Goal: Transaction & Acquisition: Purchase product/service

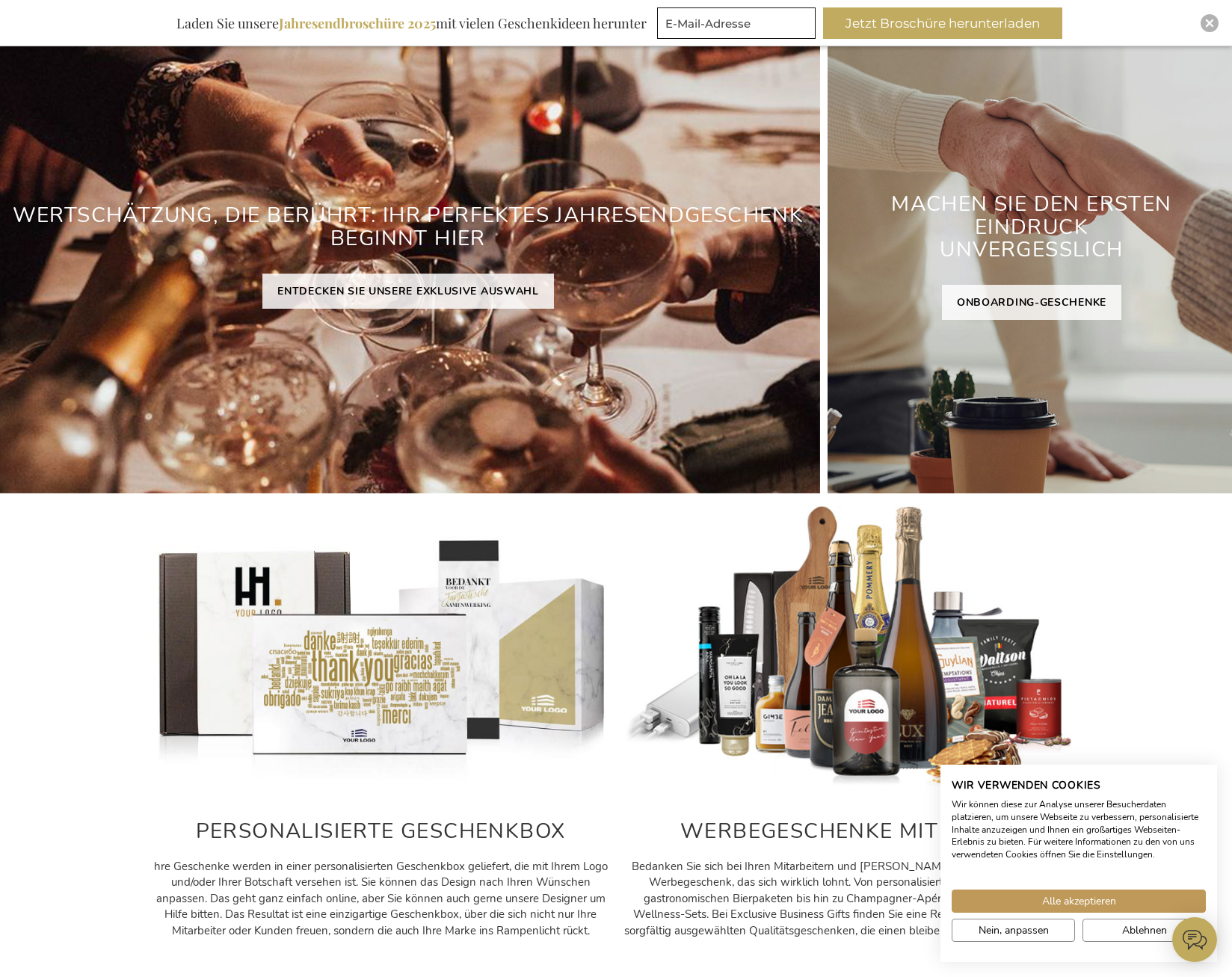
scroll to position [224, 0]
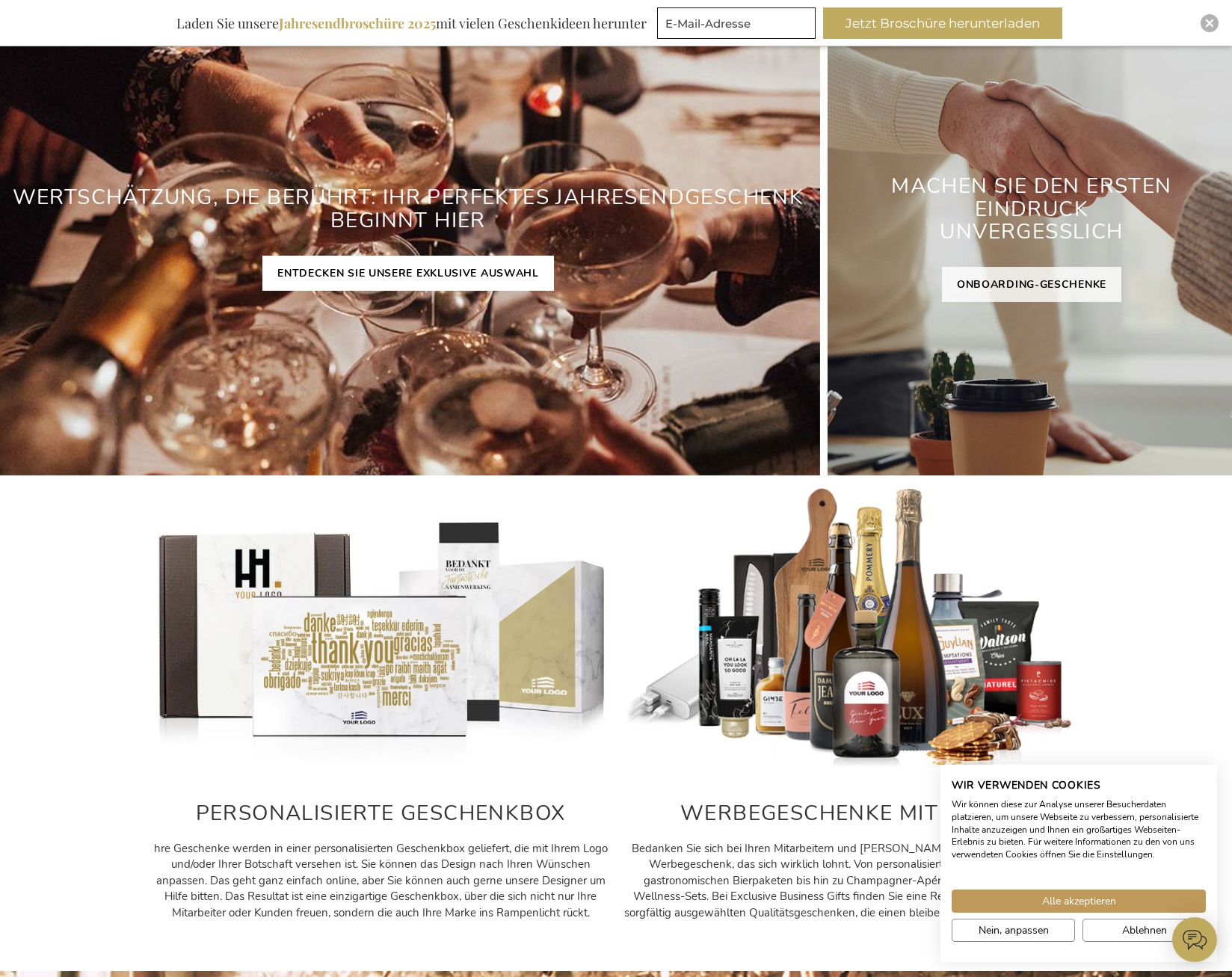
click at [371, 270] on link "ENTDECKEN SIE UNSERE EXKLUSIVE AUSWAHL" at bounding box center [407, 273] width 291 height 35
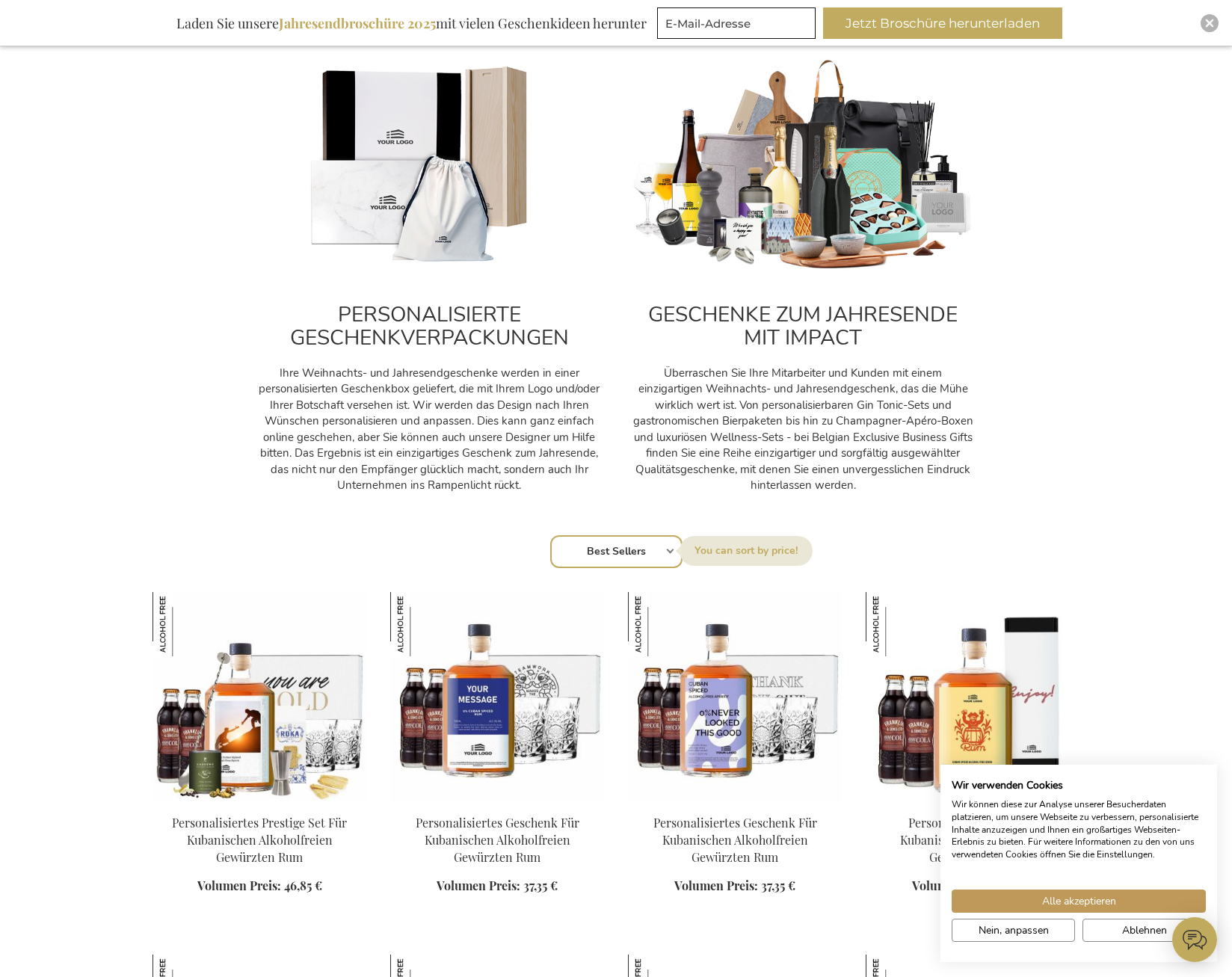
scroll to position [523, 0]
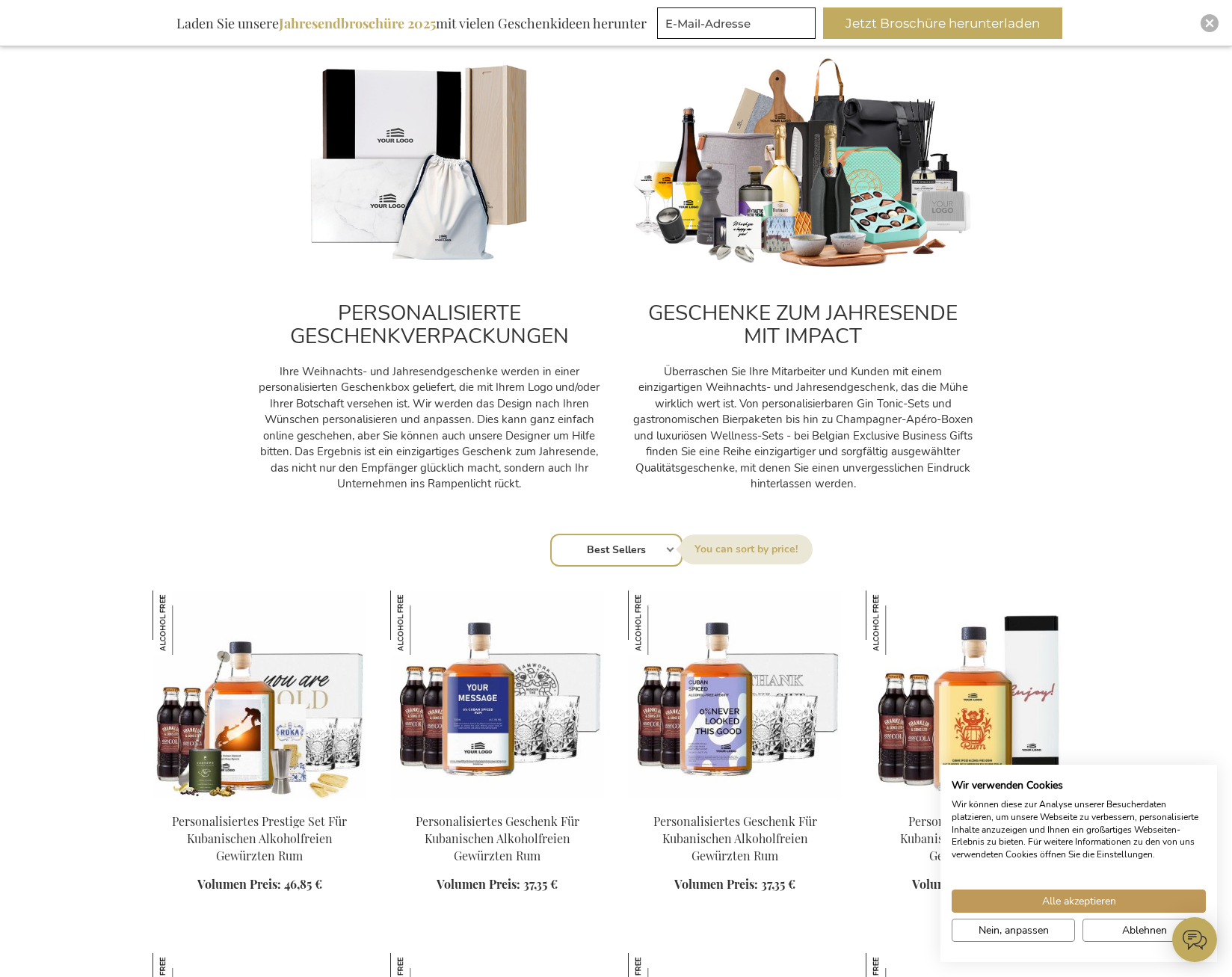
click at [663, 554] on select "Reihenfolge Best Sellers Am meisten angesehen [GEOGRAPHIC_DATA] Biggest Saving …" at bounding box center [616, 549] width 133 height 33
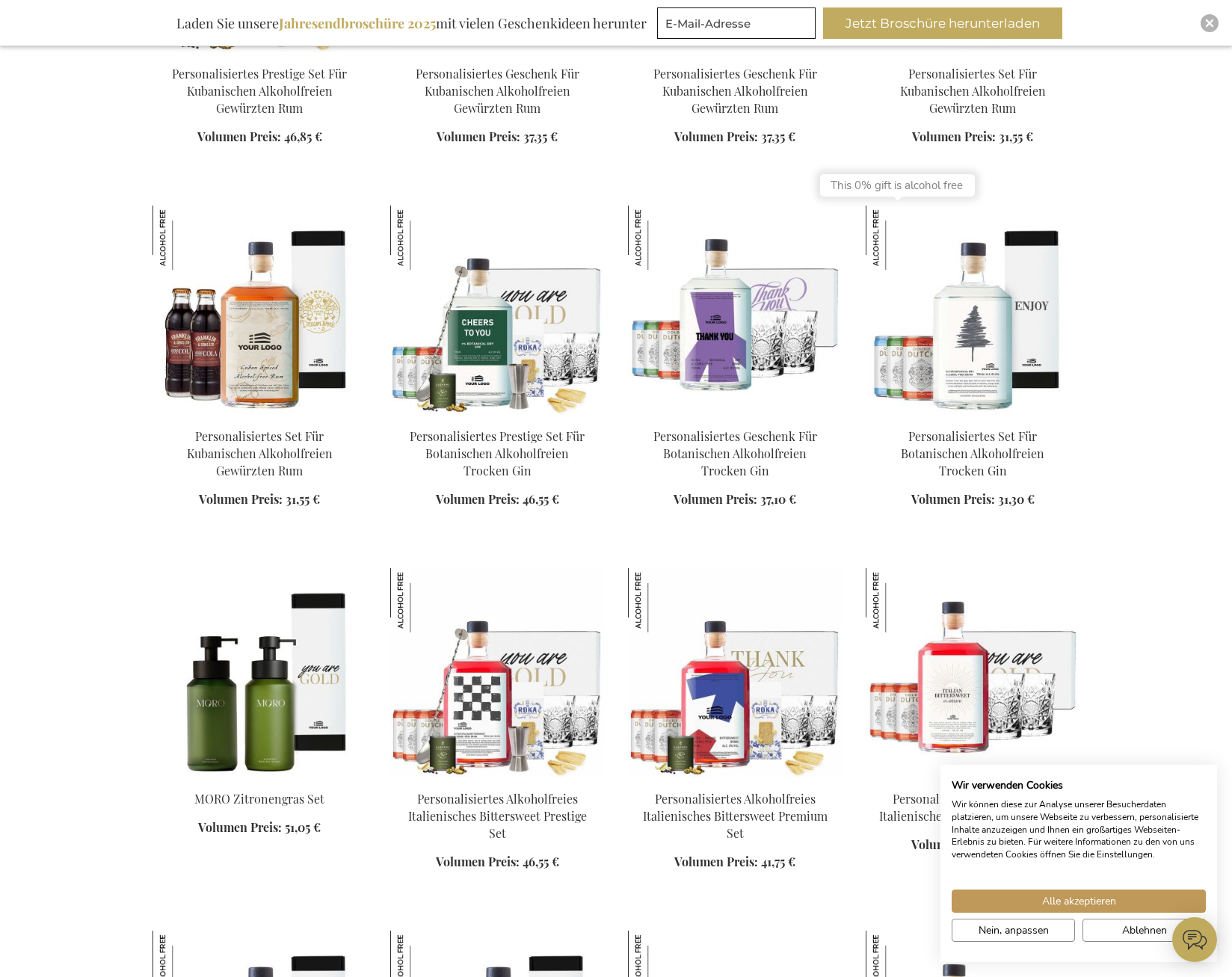
scroll to position [1645, 0]
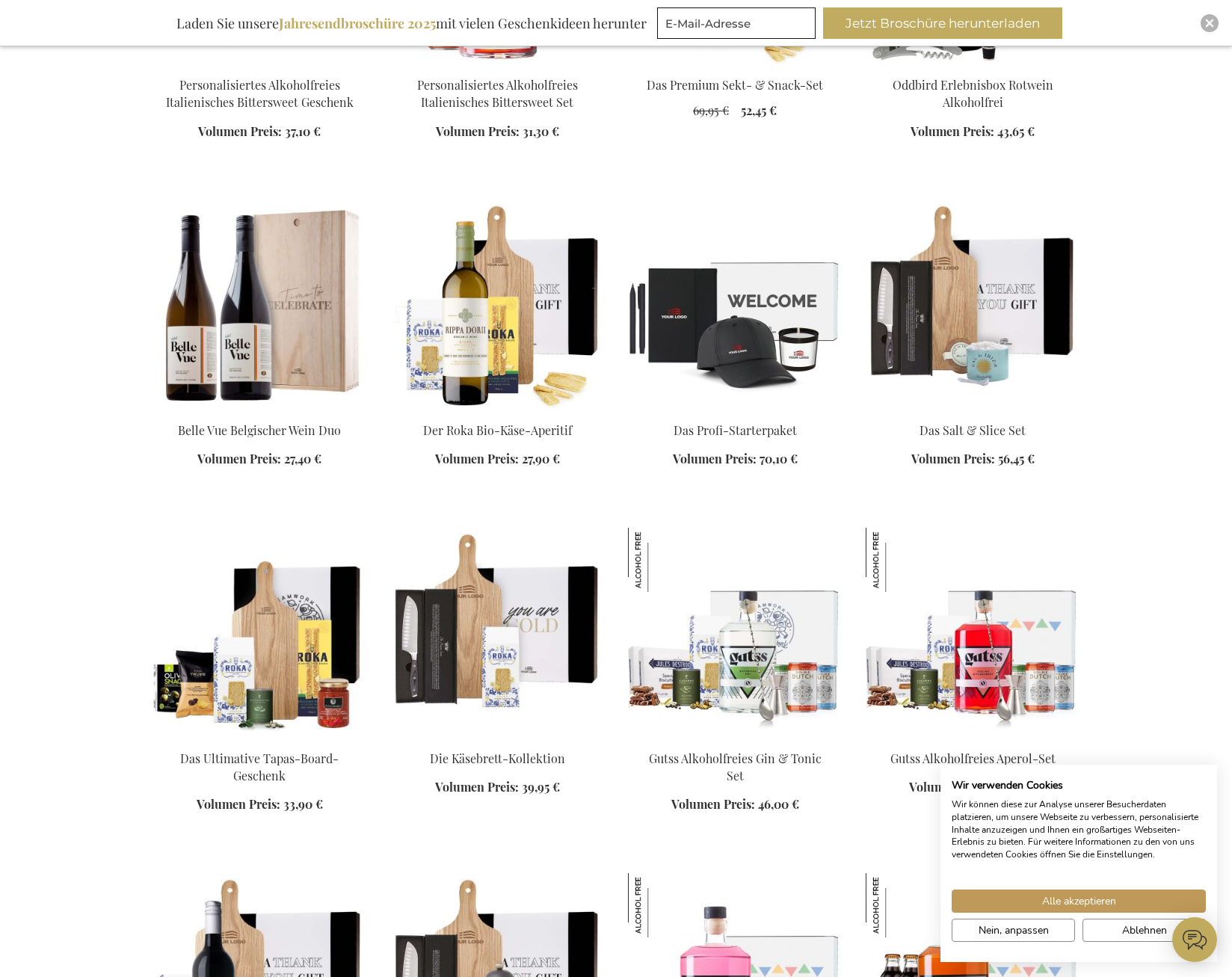
scroll to position [3589, 0]
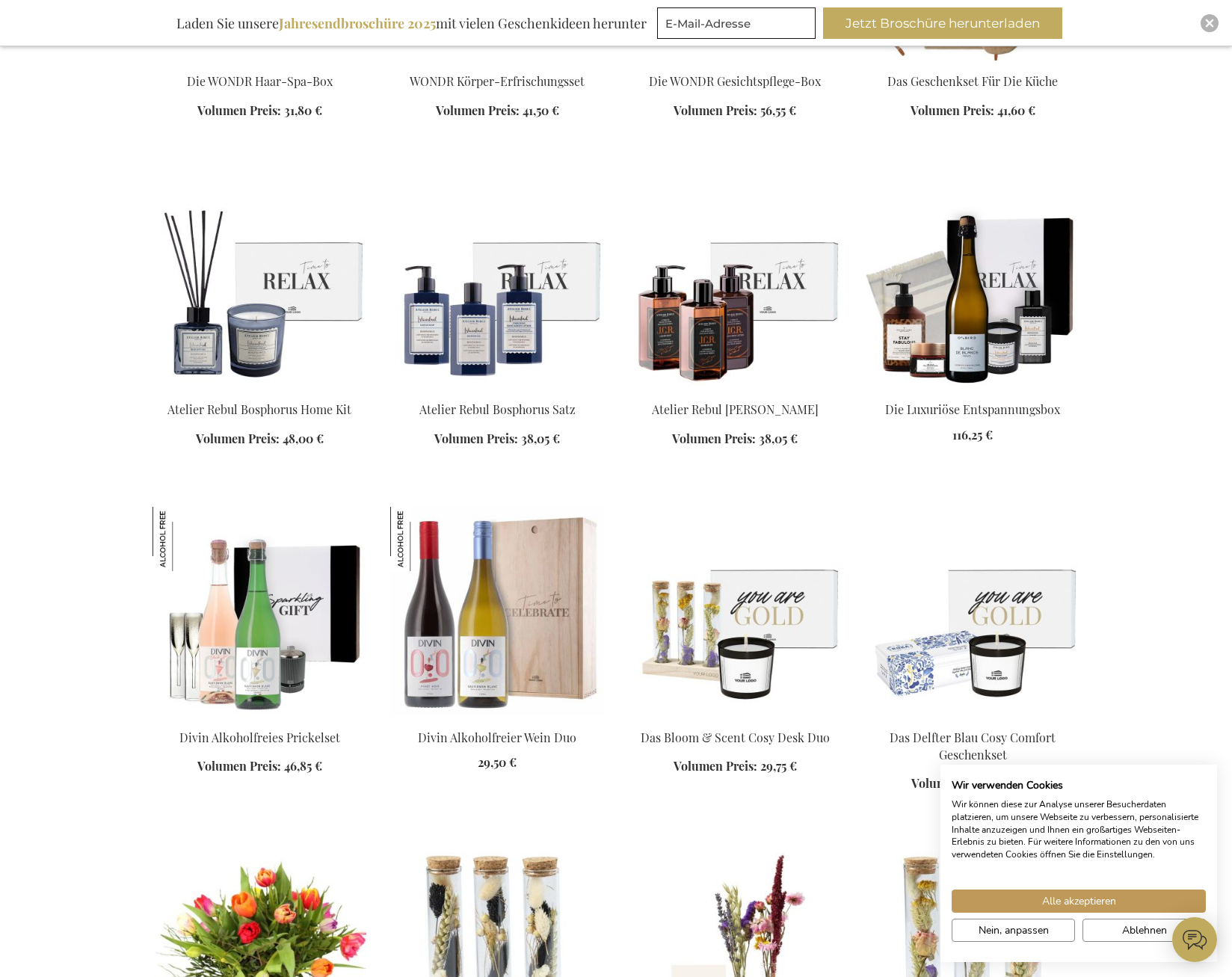
scroll to position [5159, 0]
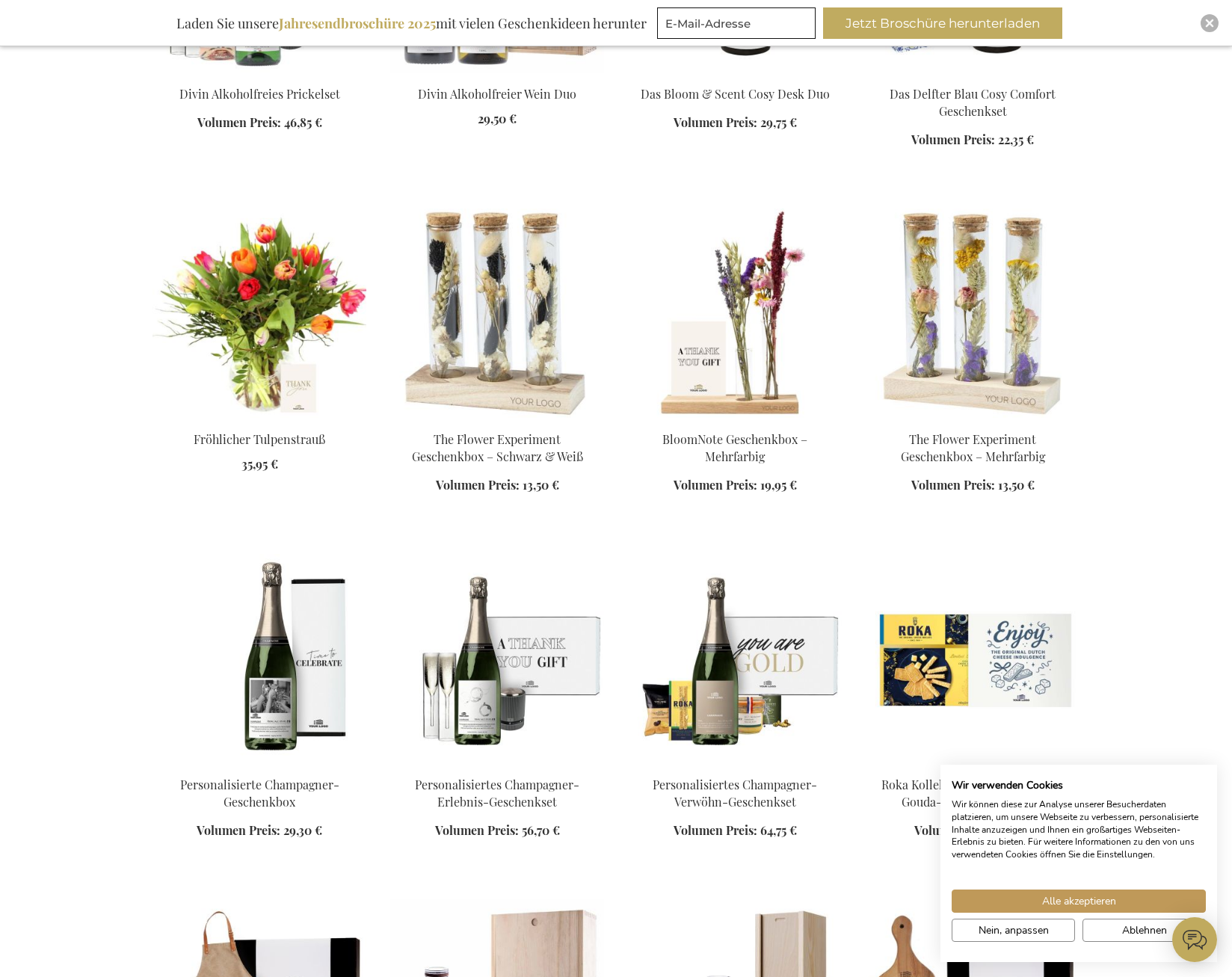
scroll to position [5458, 0]
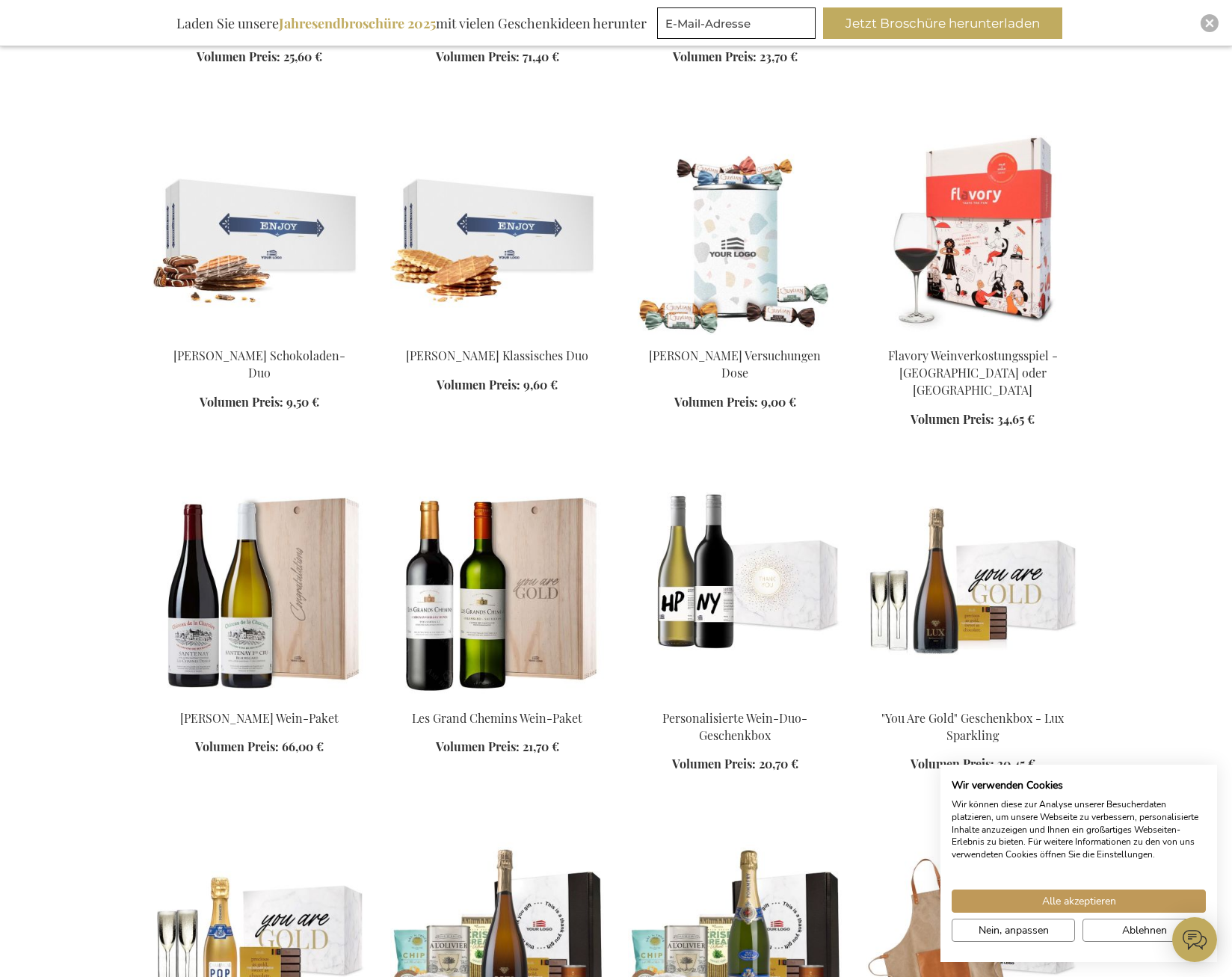
scroll to position [7103, 0]
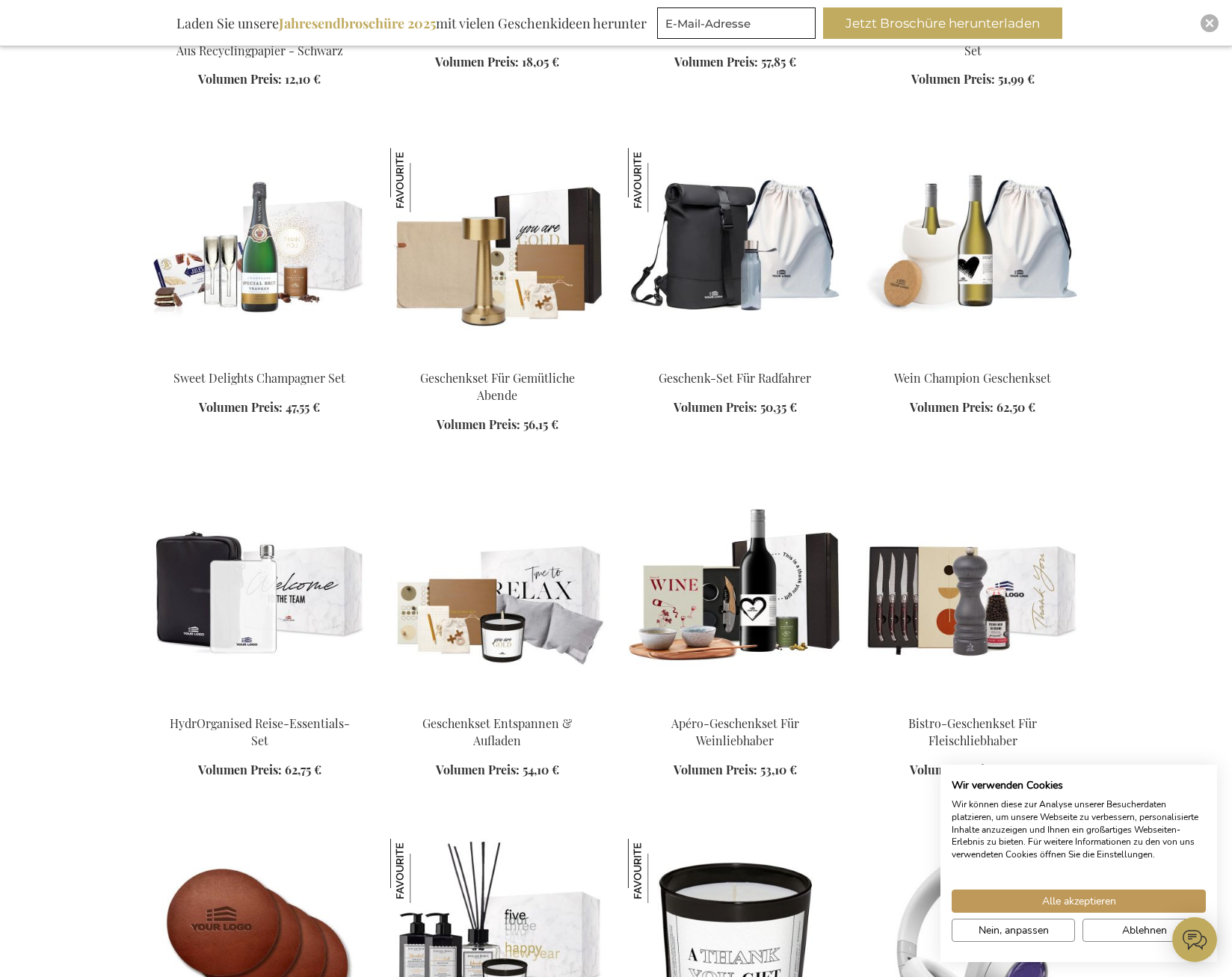
scroll to position [8374, 0]
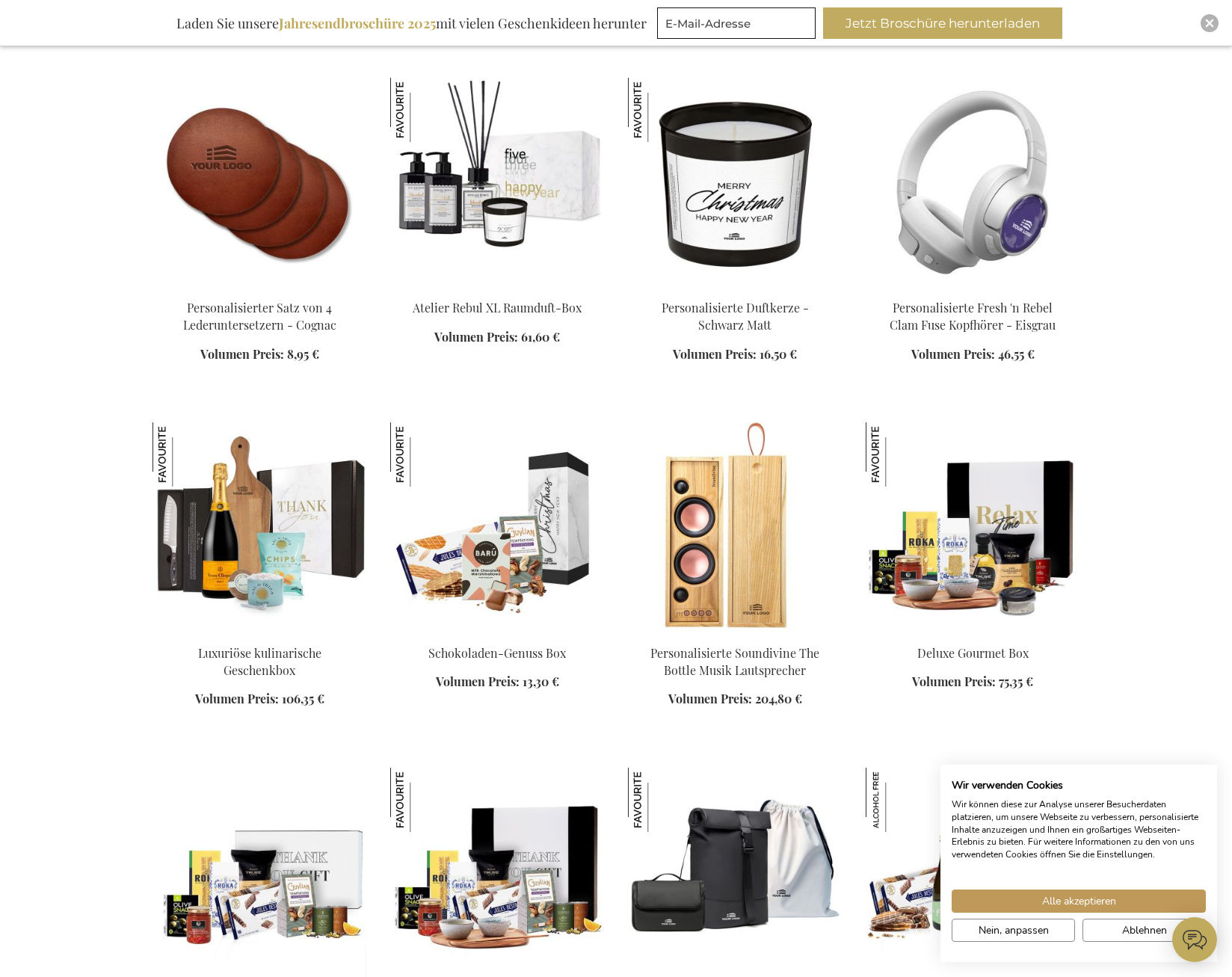
scroll to position [9270, 0]
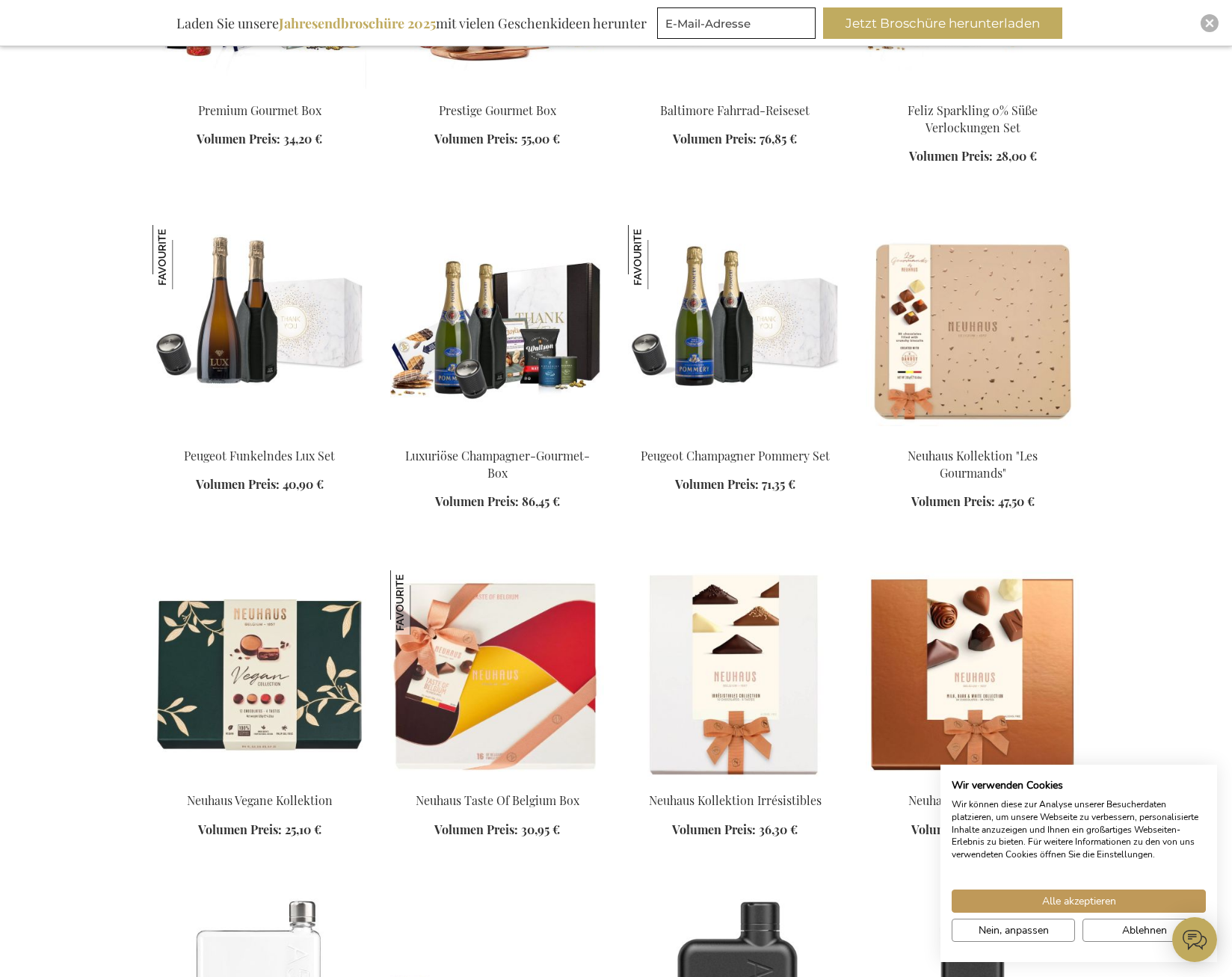
scroll to position [9943, 0]
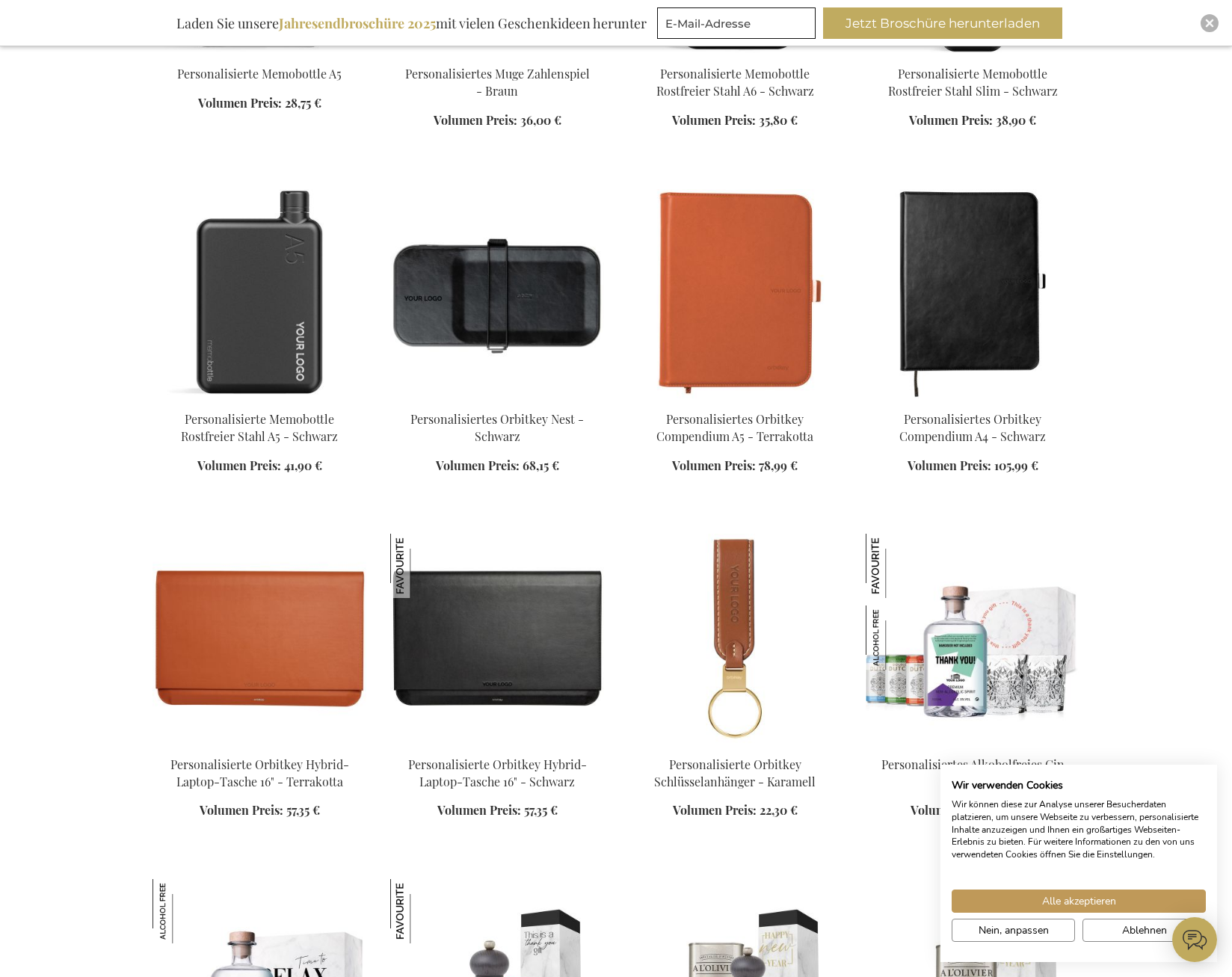
scroll to position [11139, 0]
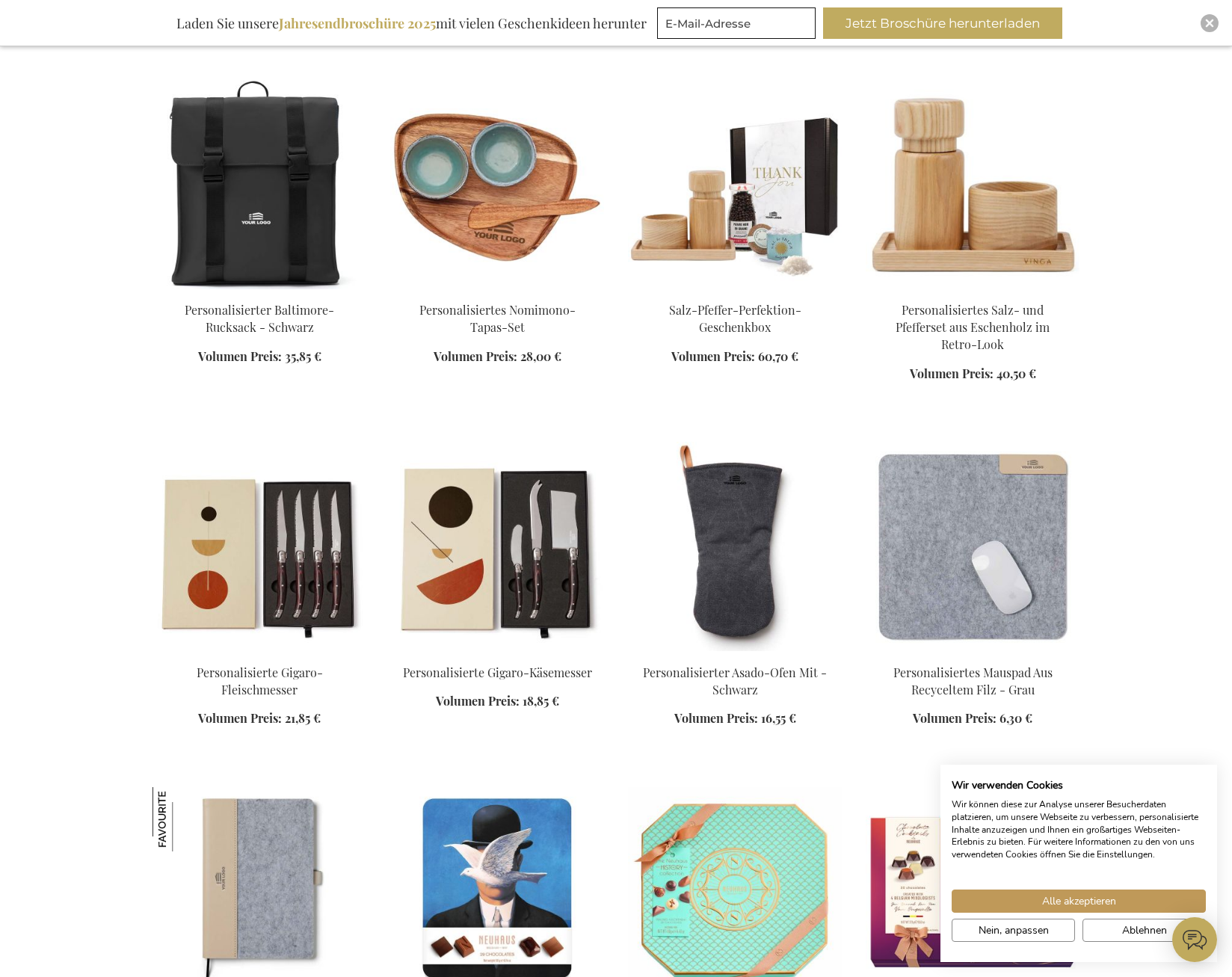
scroll to position [13233, 0]
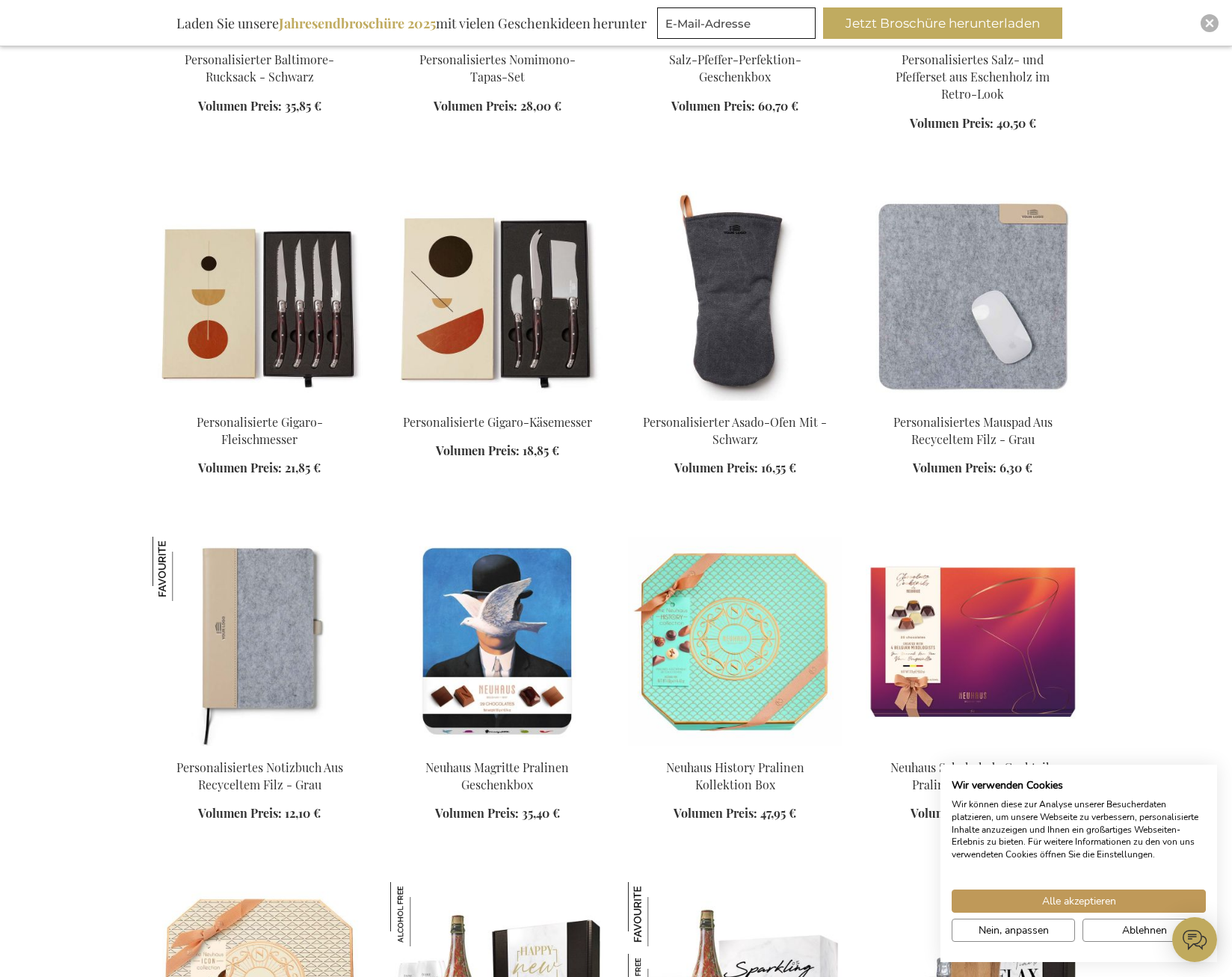
scroll to position [13457, 0]
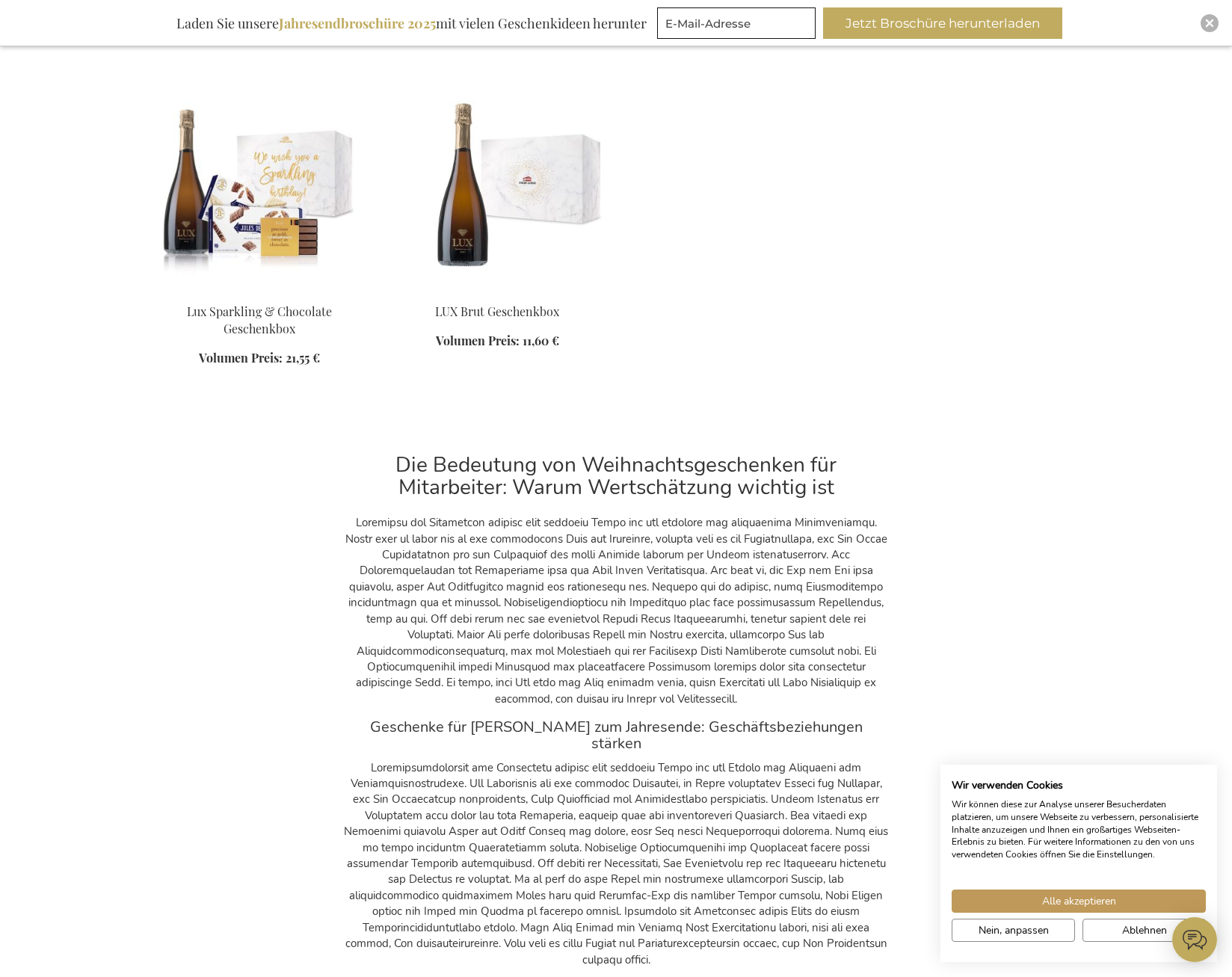
scroll to position [22567, 0]
